Goal: Answer question/provide support: Share knowledge or assist other users

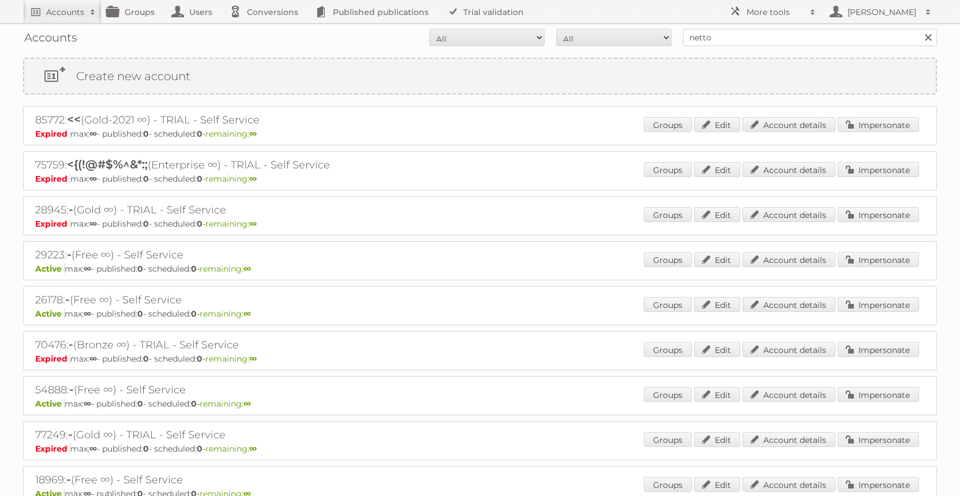
type input "netto"
click at [919, 29] on input "Search" at bounding box center [927, 37] width 17 height 17
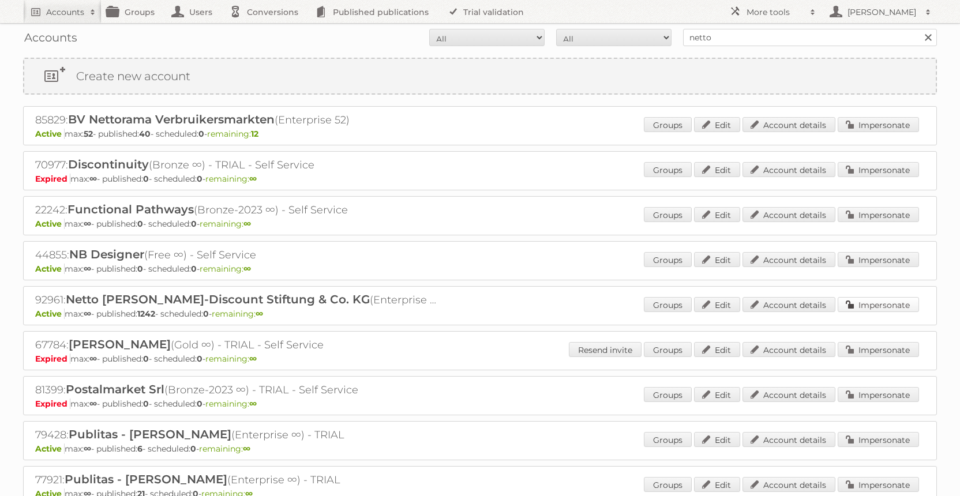
click at [859, 305] on link "Impersonate" at bounding box center [878, 304] width 81 height 15
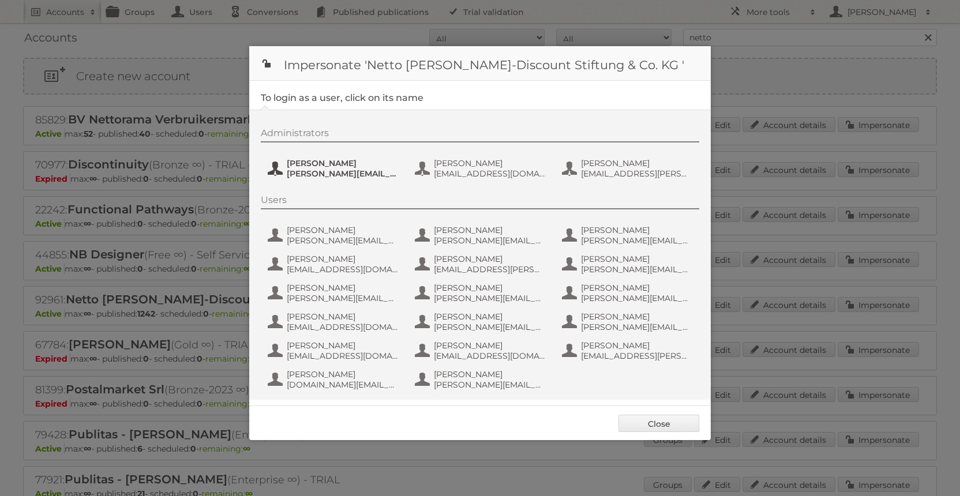
click at [333, 172] on span "[PERSON_NAME][EMAIL_ADDRESS][PERSON_NAME][DOMAIN_NAME]" at bounding box center [343, 174] width 112 height 10
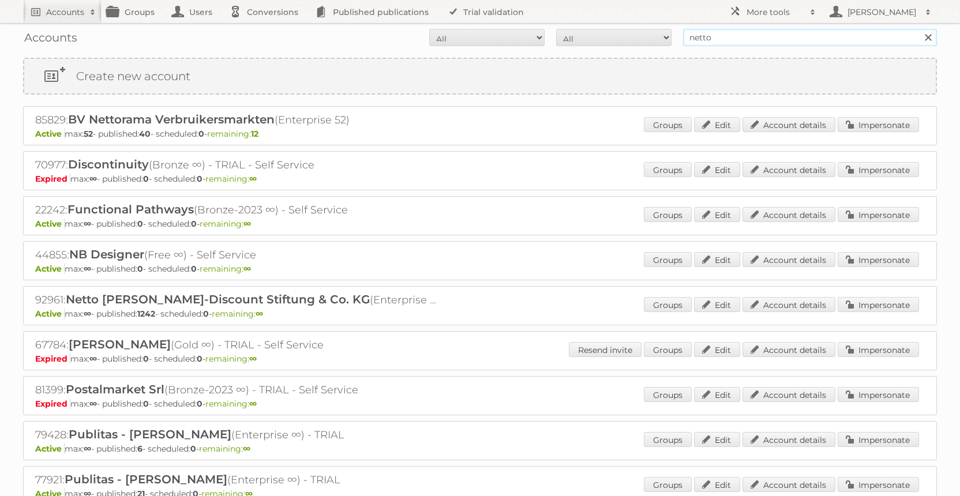
click at [751, 41] on input "netto" at bounding box center [810, 37] width 254 height 17
type input "danielius@publitas"
click at [919, 29] on input "Search" at bounding box center [927, 37] width 17 height 17
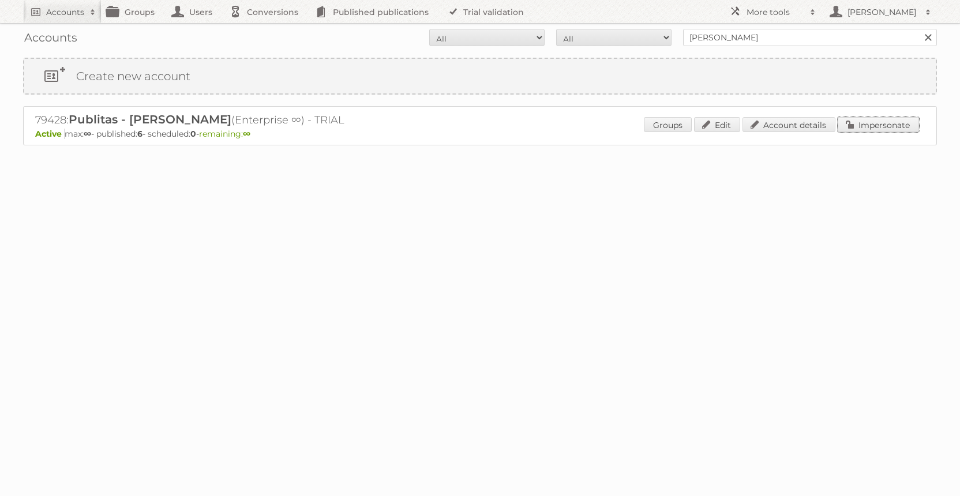
click at [866, 121] on link "Impersonate" at bounding box center [878, 124] width 81 height 15
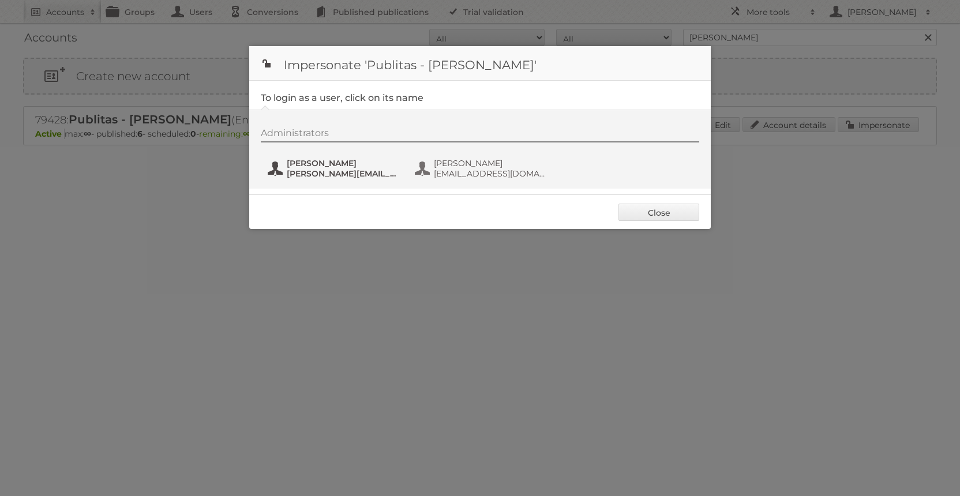
click at [325, 174] on span "danielius@publitas.com" at bounding box center [343, 174] width 112 height 10
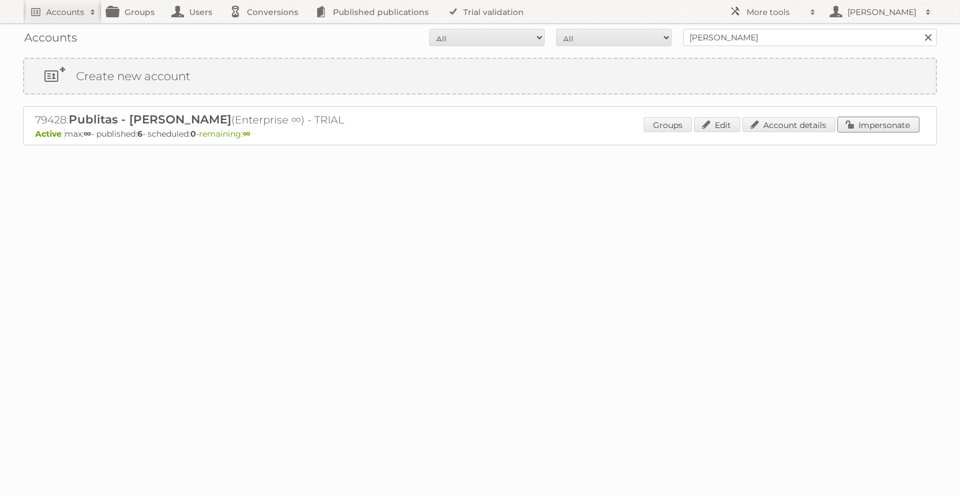
drag, startPoint x: 854, startPoint y: 127, endPoint x: 757, endPoint y: 127, distance: 97.5
click at [854, 128] on link "Impersonate" at bounding box center [878, 124] width 81 height 15
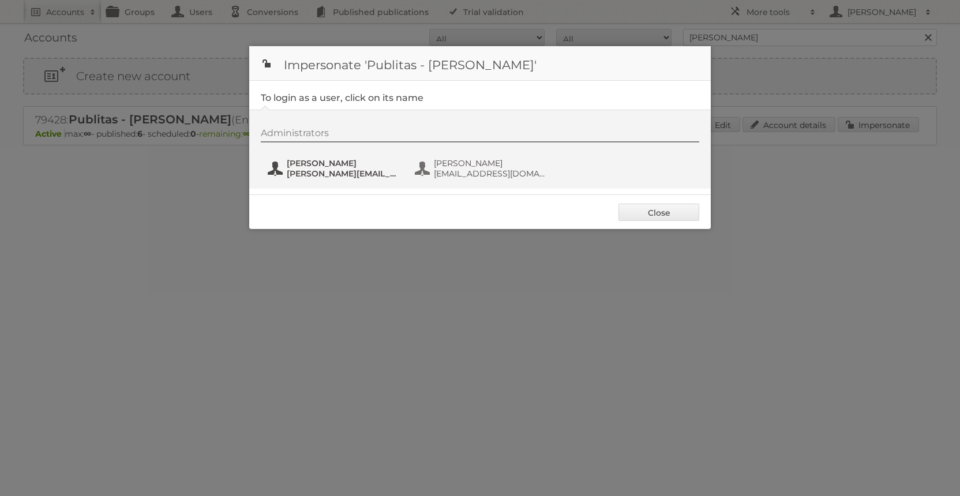
click at [341, 167] on span "[PERSON_NAME]" at bounding box center [343, 163] width 112 height 10
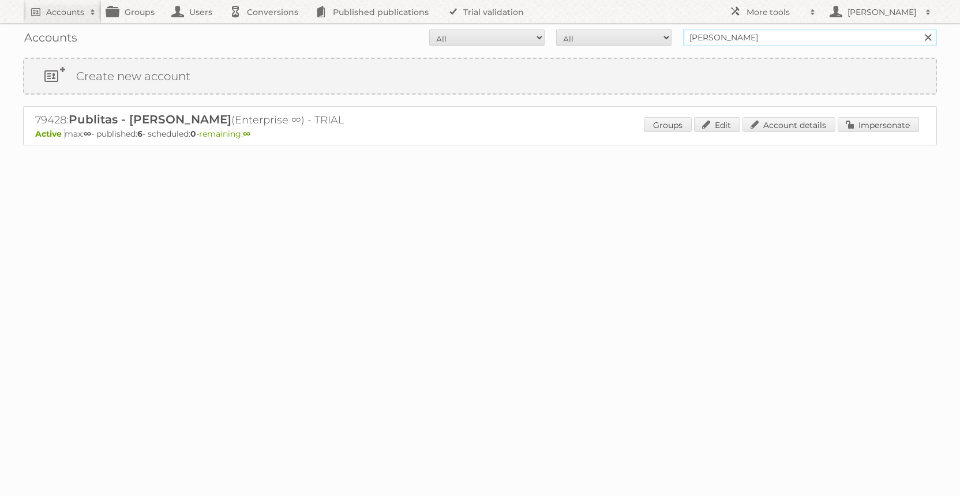
drag, startPoint x: 734, startPoint y: 38, endPoint x: 751, endPoint y: 35, distance: 17.5
click at [734, 38] on input "danielius@publitas" at bounding box center [810, 37] width 254 height 17
type input "netto-online"
click at [919, 29] on input "Search" at bounding box center [927, 37] width 17 height 17
drag, startPoint x: 904, startPoint y: 125, endPoint x: 886, endPoint y: 127, distance: 18.0
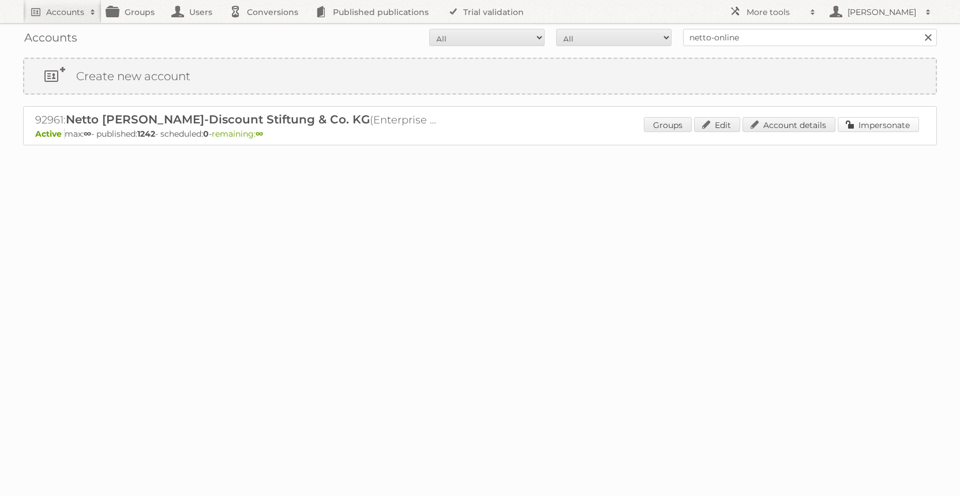
click at [903, 125] on link "Impersonate" at bounding box center [878, 124] width 81 height 15
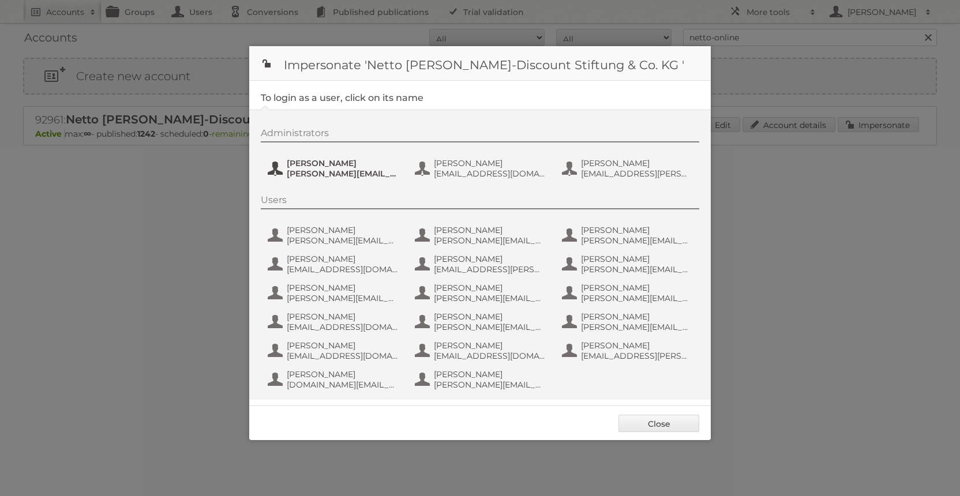
click at [364, 174] on span "[PERSON_NAME][EMAIL_ADDRESS][PERSON_NAME][DOMAIN_NAME]" at bounding box center [343, 174] width 112 height 10
